Goal: Task Accomplishment & Management: Complete application form

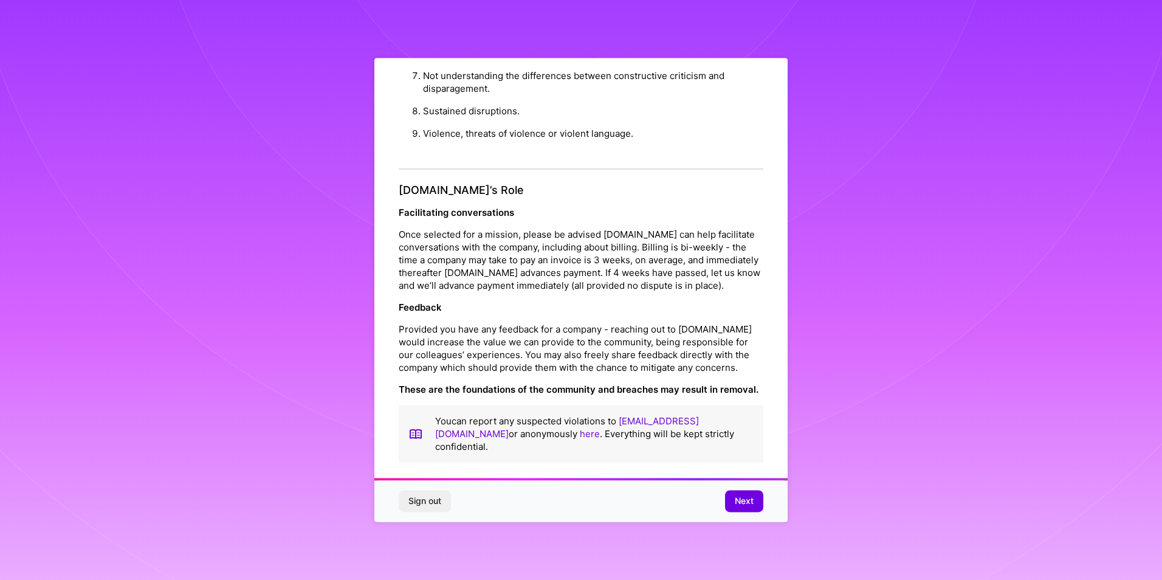
scroll to position [1291, 0]
click at [748, 508] on button "Next" at bounding box center [744, 502] width 38 height 22
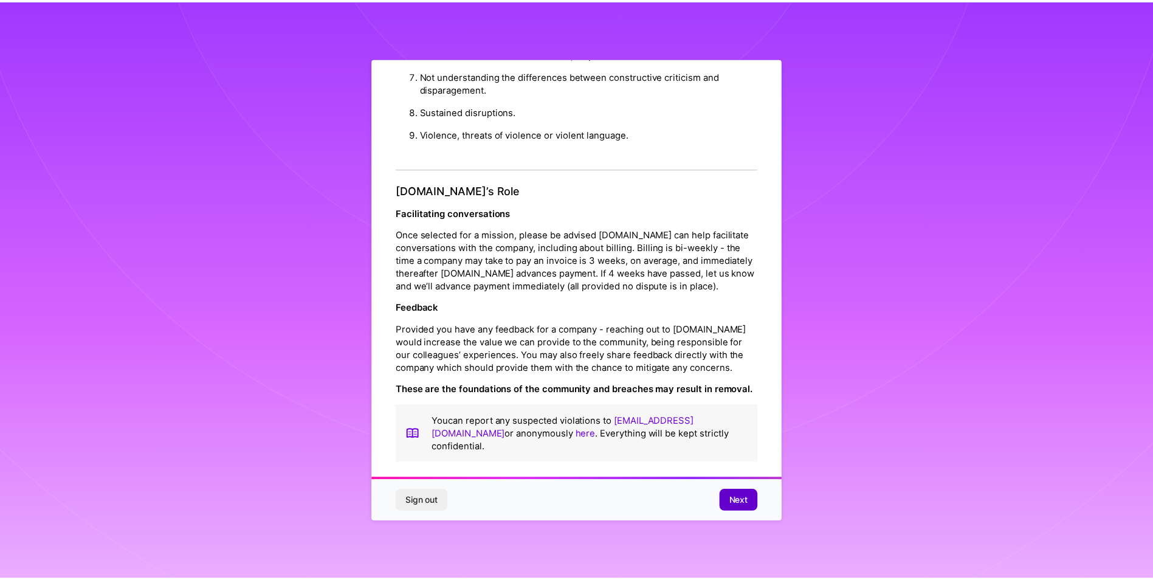
scroll to position [0, 0]
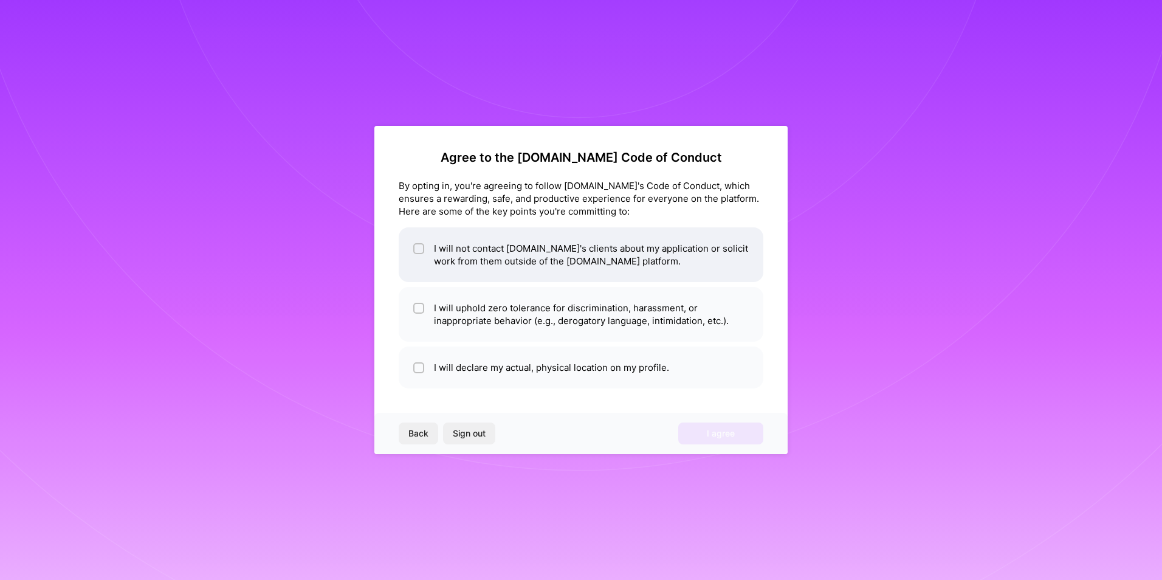
click at [483, 257] on li "I will not contact [DOMAIN_NAME]'s clients about my application or solicit work…" at bounding box center [581, 254] width 365 height 55
checkbox input "true"
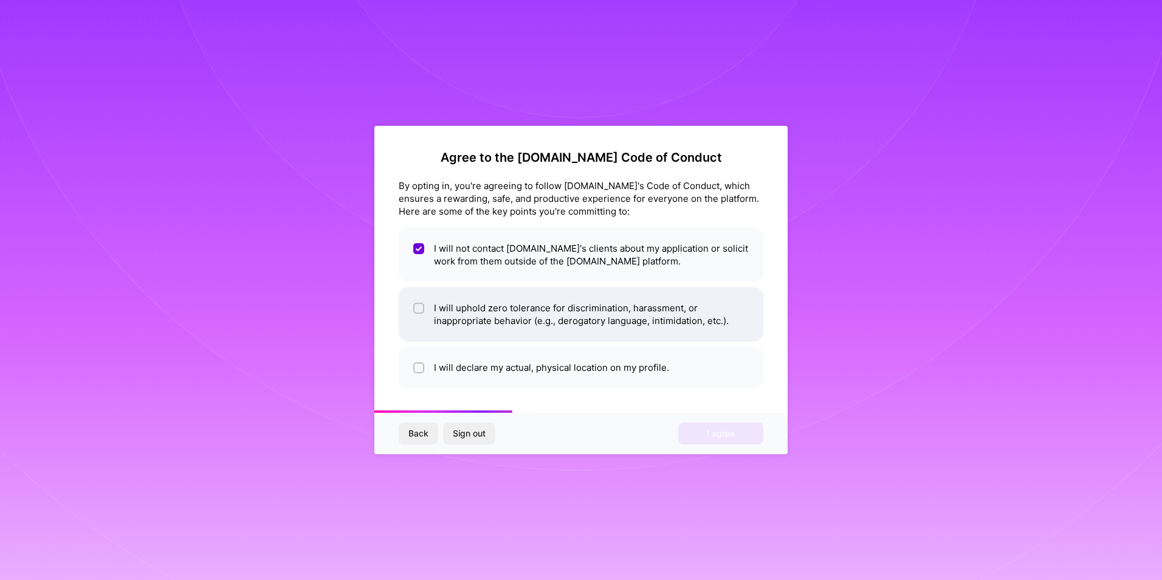
click at [483, 302] on li "I will uphold zero tolerance for discrimination, harassment, or inappropriate b…" at bounding box center [581, 314] width 365 height 55
checkbox input "true"
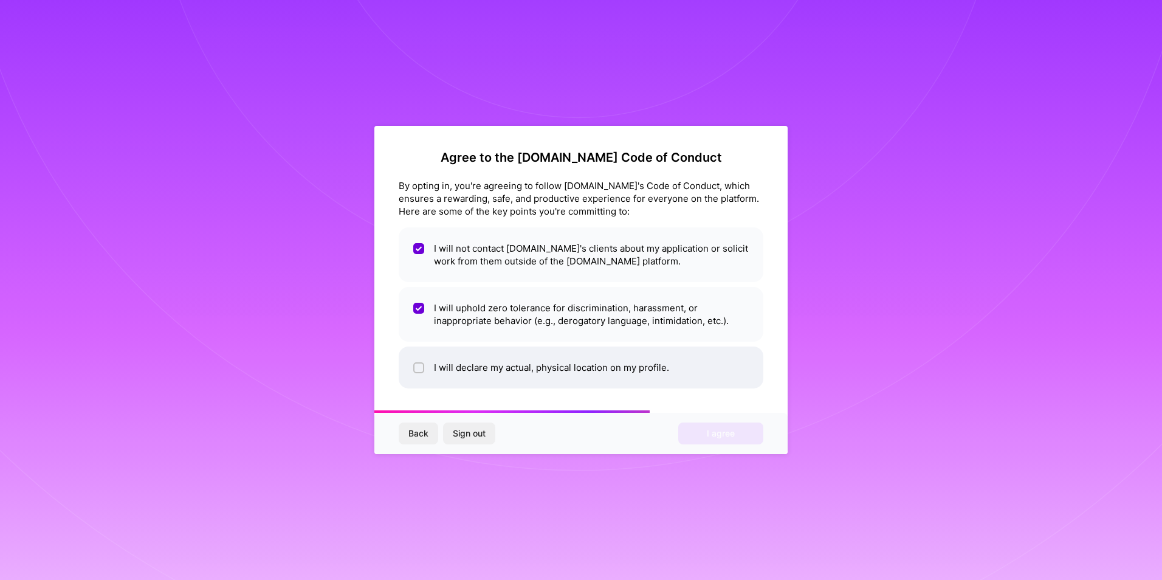
click at [502, 367] on li "I will declare my actual, physical location on my profile." at bounding box center [581, 368] width 365 height 42
checkbox input "true"
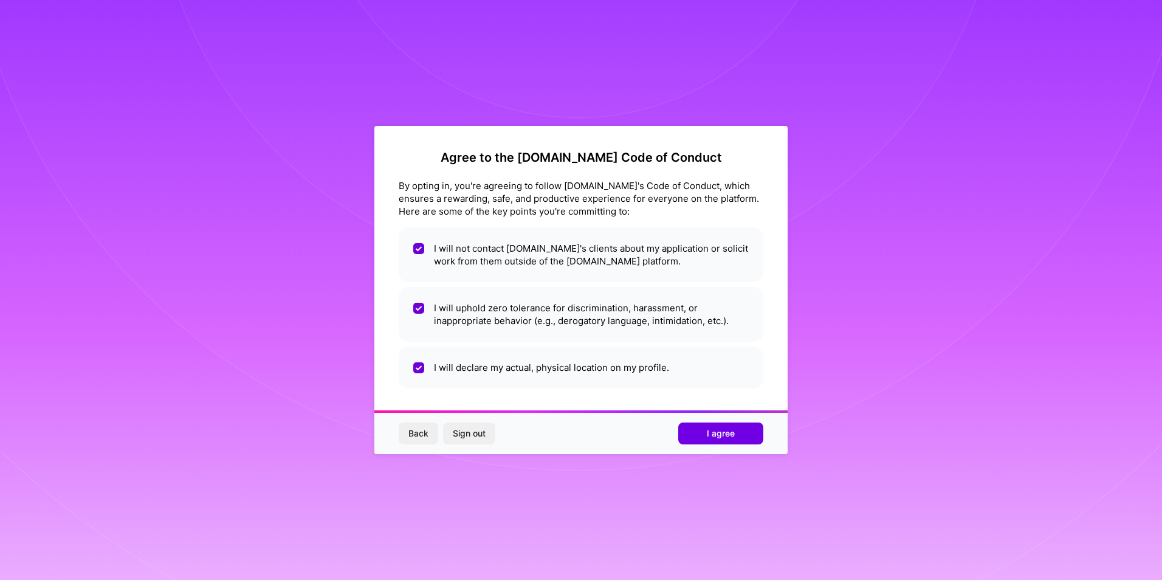
click at [738, 441] on button "I agree" at bounding box center [720, 434] width 85 height 22
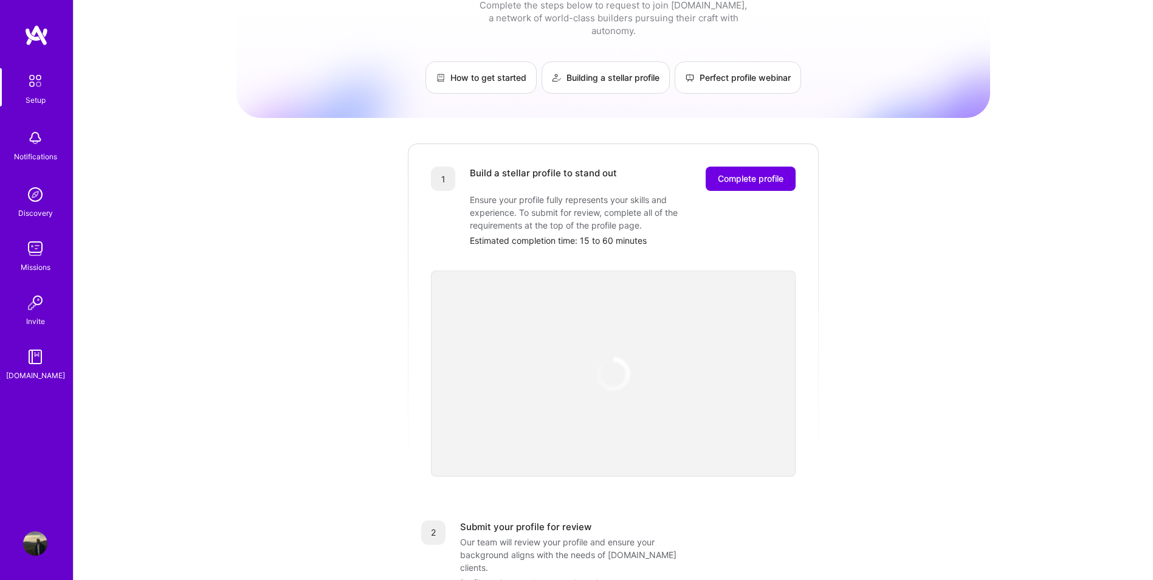
scroll to position [61, 0]
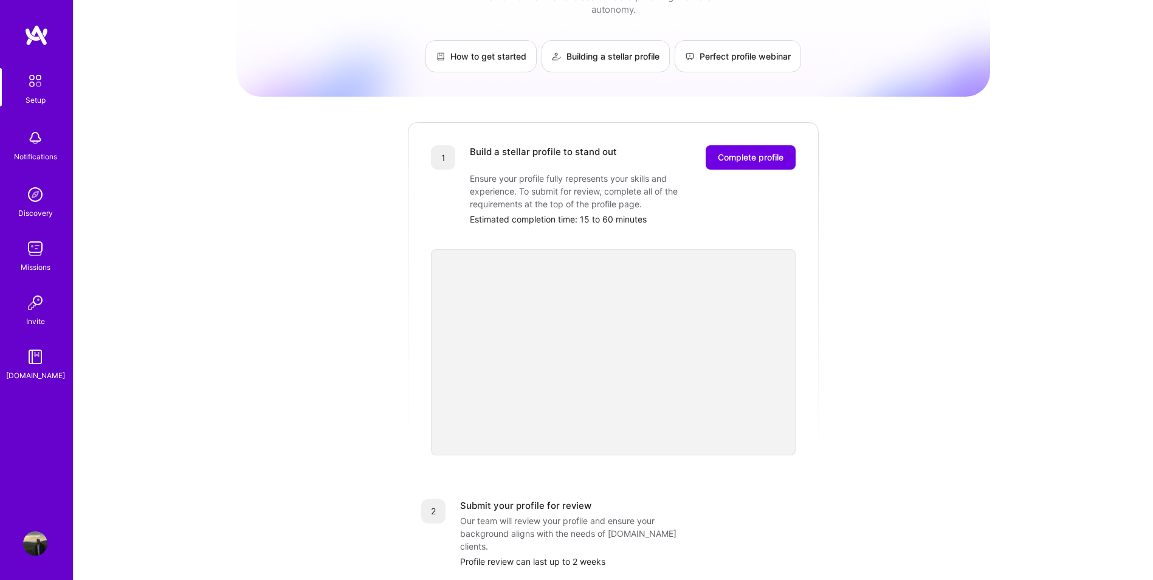
click at [774, 164] on div "Build a stellar profile to stand out Complete profile Ensure your profile fully…" at bounding box center [633, 185] width 326 height 80
click at [768, 151] on span "Complete profile" at bounding box center [751, 157] width 66 height 12
